Goal: Task Accomplishment & Management: Manage account settings

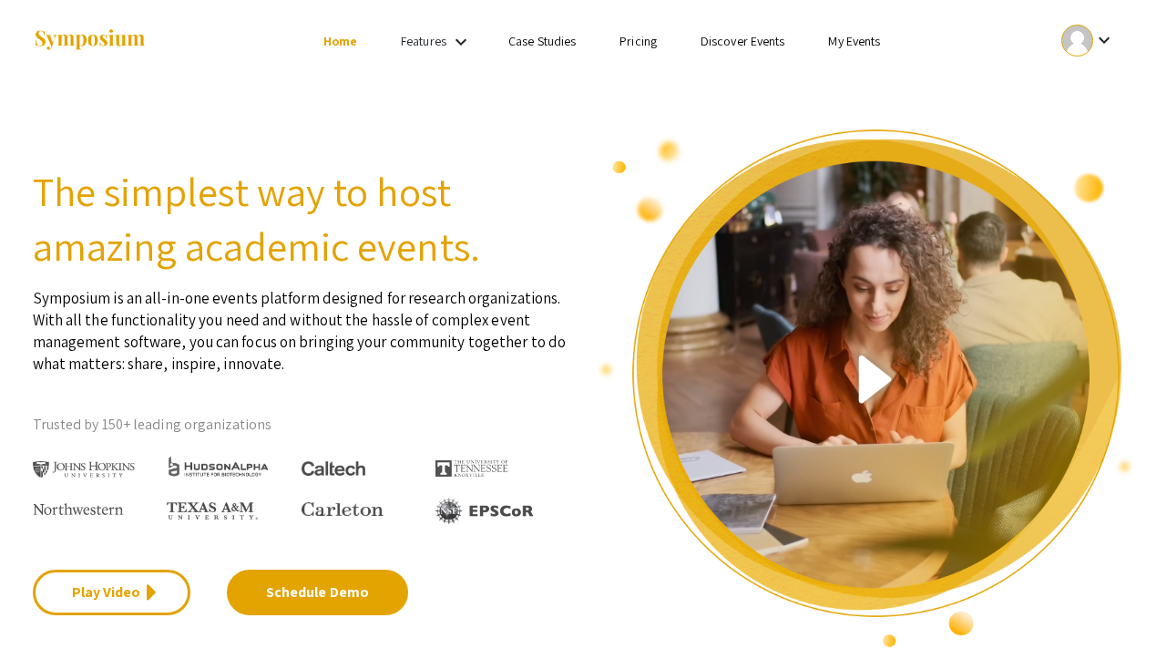
click at [1093, 46] on mat-icon "keyboard_arrow_down" at bounding box center [1104, 40] width 22 height 22
click at [1085, 96] on button "My Account" at bounding box center [1099, 90] width 112 height 44
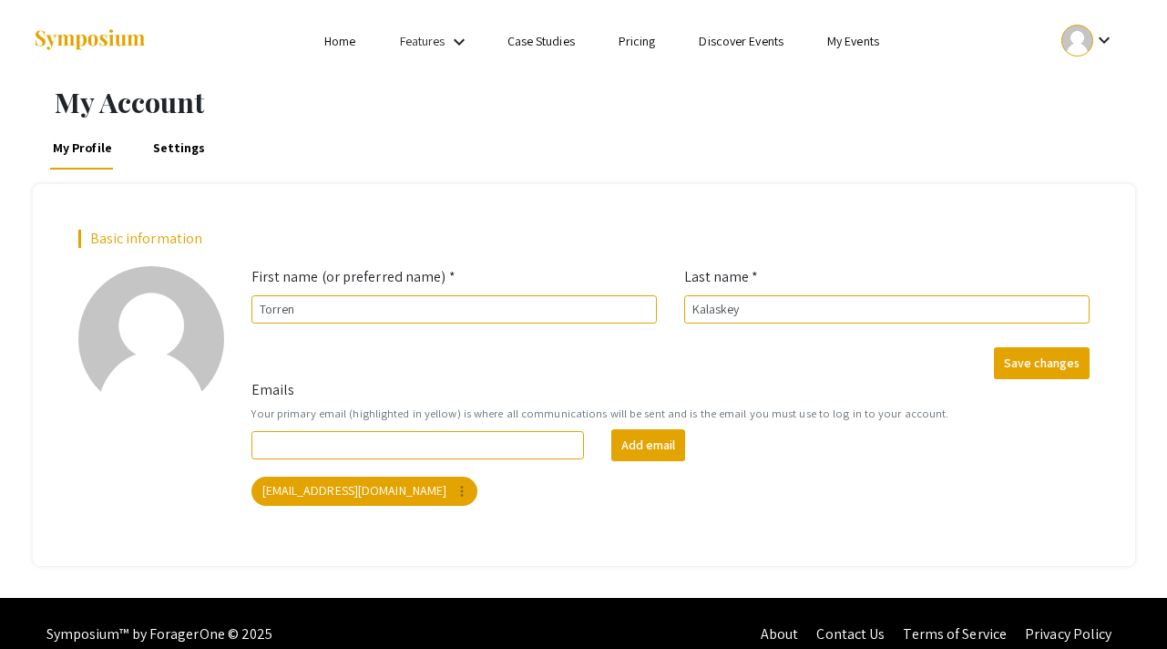
click at [358, 51] on li "Home" at bounding box center [339, 41] width 75 height 22
click at [347, 48] on link "Home" at bounding box center [339, 41] width 31 height 16
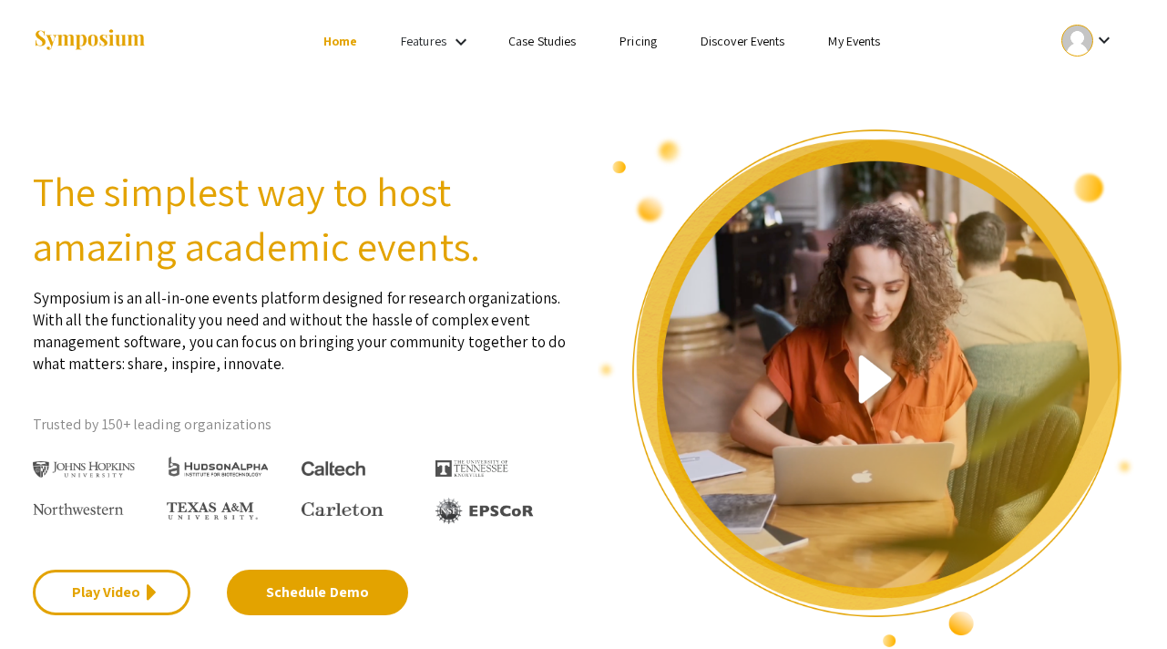
click at [451, 27] on ul "Skip navigation Home Features keyboard_arrow_down Case Studies Pricing Discover…" at bounding box center [583, 41] width 363 height 82
click at [451, 31] on mat-icon "keyboard_arrow_down" at bounding box center [461, 42] width 22 height 22
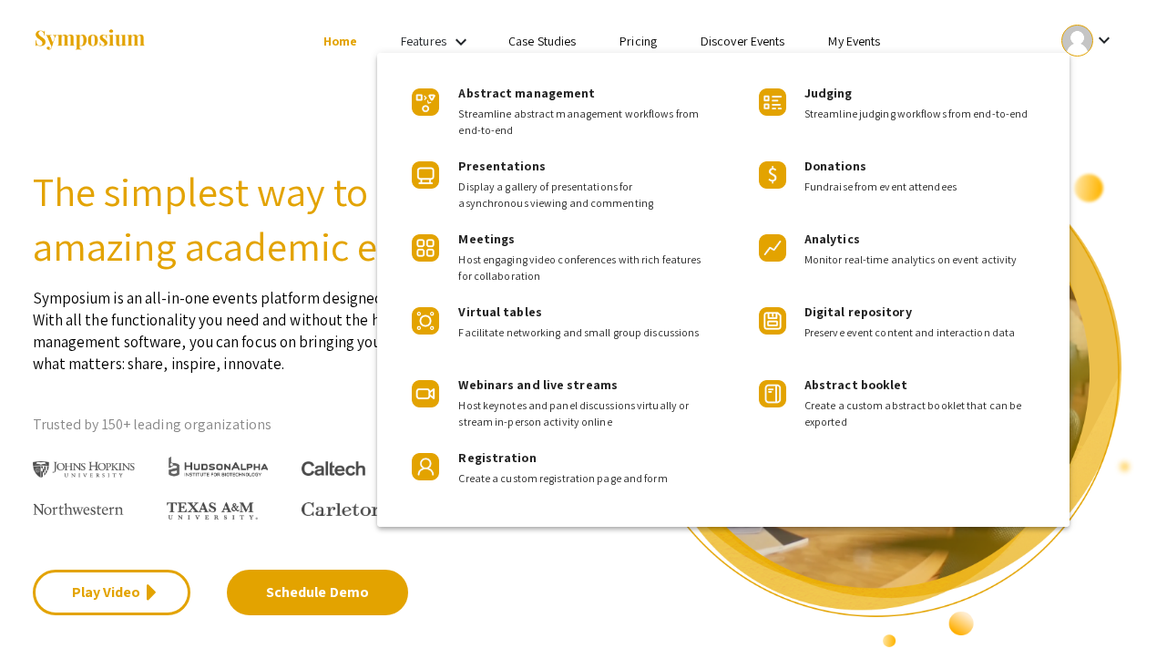
click at [1088, 43] on div at bounding box center [583, 324] width 1167 height 649
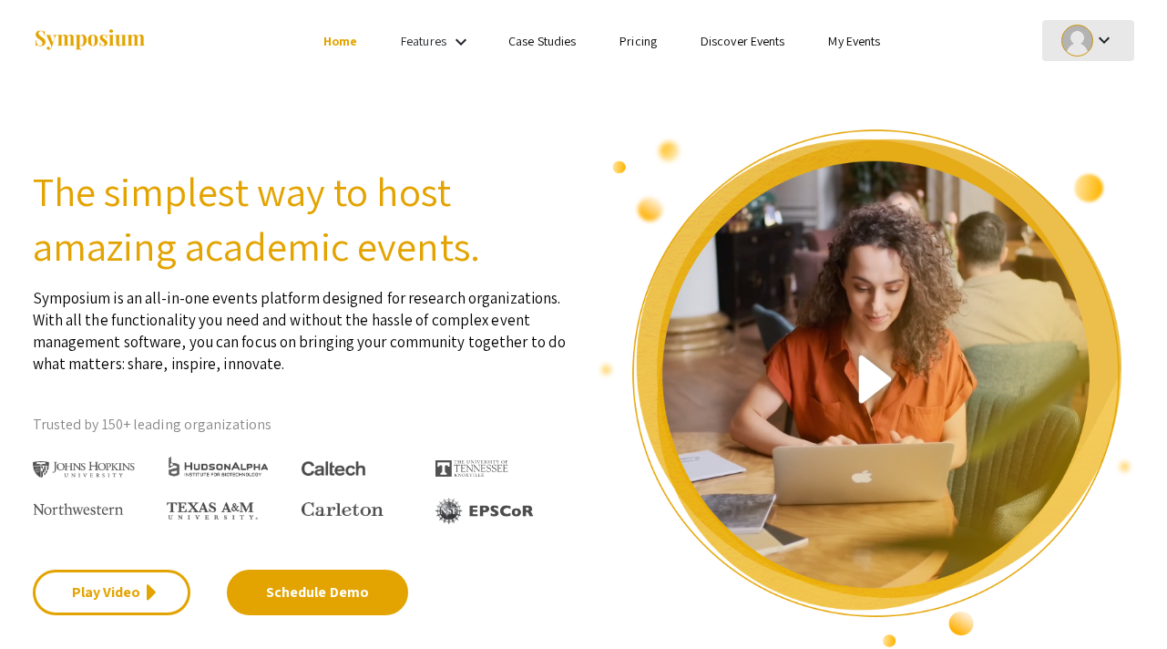
click at [1127, 46] on button "keyboard_arrow_down" at bounding box center [1088, 40] width 92 height 41
click at [1097, 152] on button "My Submissions" at bounding box center [1099, 134] width 112 height 44
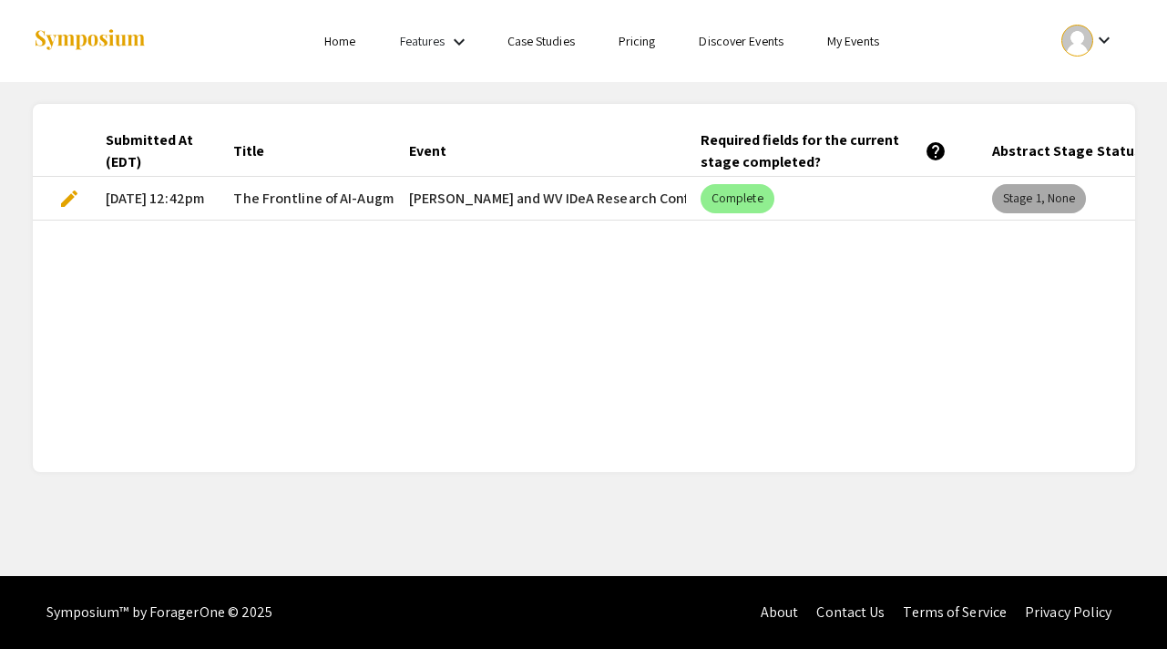
click at [1051, 202] on mat-chip "Stage 1, None" at bounding box center [1039, 198] width 94 height 29
click at [615, 177] on mat-cell "Van Liere and WV IDeA Research Conference" at bounding box center [539, 199] width 291 height 44
click at [446, 179] on mat-cell "Van Liere and WV IDeA Research Conference" at bounding box center [539, 199] width 291 height 44
click at [343, 191] on span "The Frontline of AI-Augmented Patient Messaging" at bounding box center [393, 199] width 321 height 22
click at [232, 197] on mat-cell "The Frontline of AI-Augmented Patient Messaging" at bounding box center [306, 199] width 175 height 44
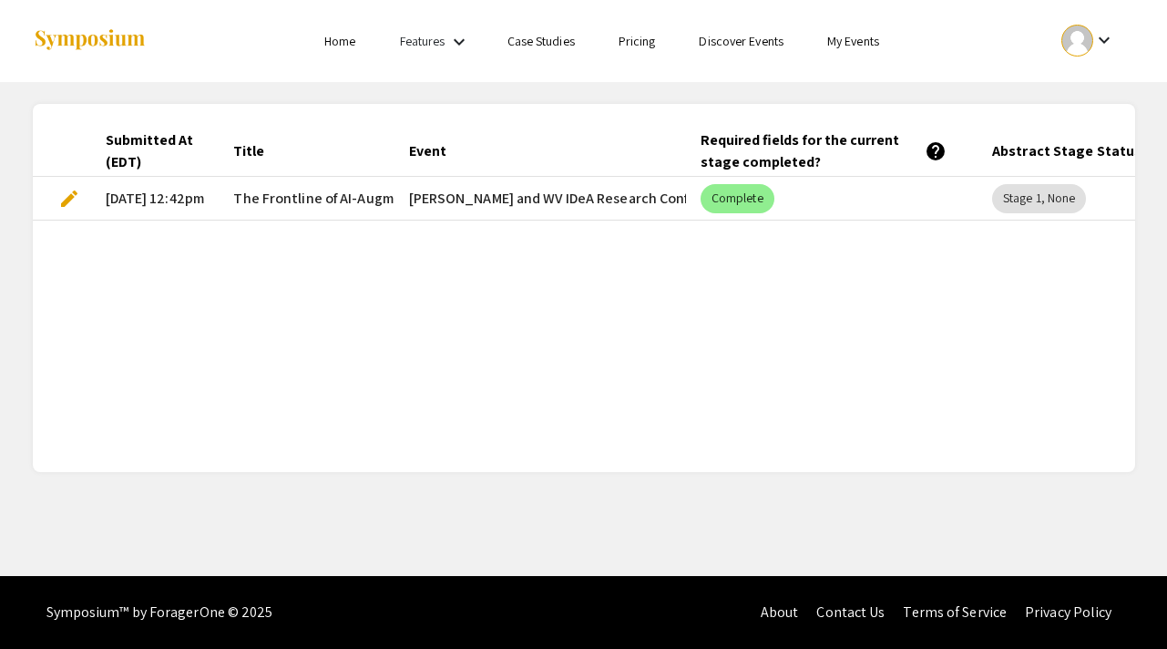
click at [232, 197] on mat-cell "The Frontline of AI-Augmented Patient Messaging" at bounding box center [306, 199] width 175 height 44
click at [75, 197] on span "edit" at bounding box center [69, 199] width 22 height 22
